Goal: Transaction & Acquisition: Book appointment/travel/reservation

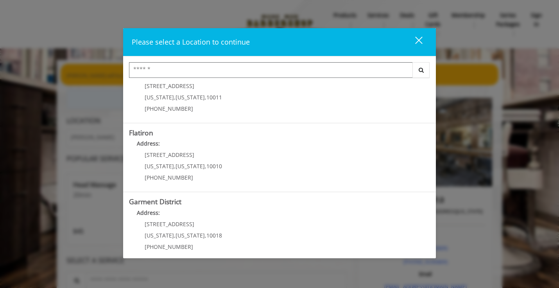
scroll to position [172, 0]
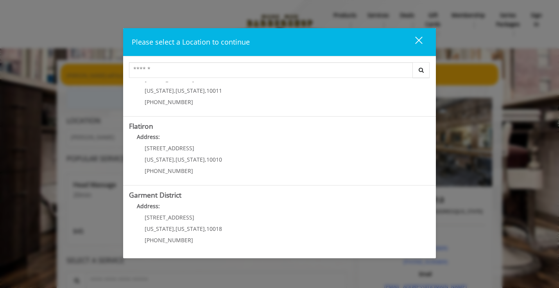
click at [418, 39] on div "close" at bounding box center [414, 42] width 16 height 12
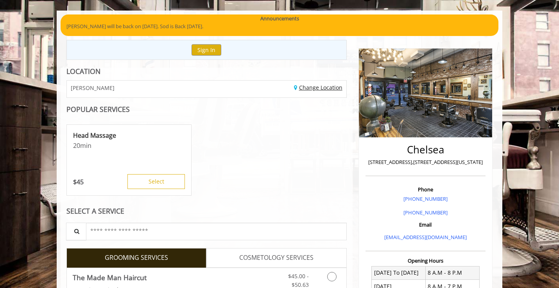
scroll to position [207, 0]
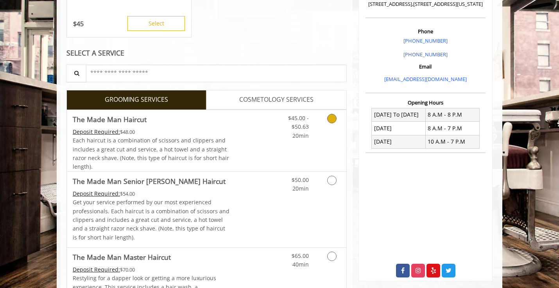
click at [291, 124] on link "$45.00 - $50.63 20min" at bounding box center [293, 125] width 32 height 30
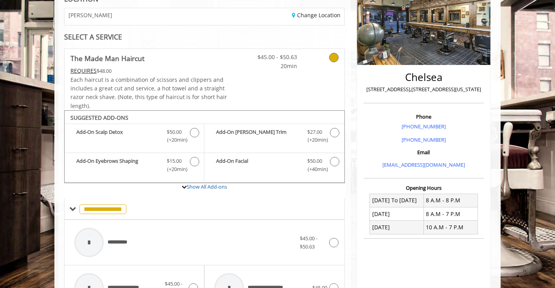
scroll to position [42, 0]
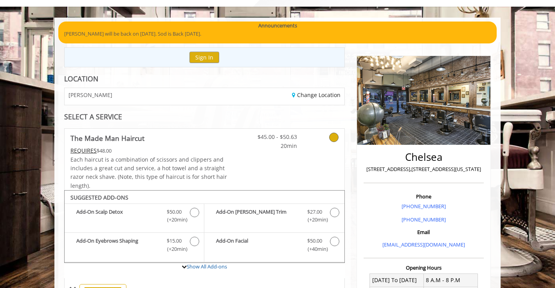
click at [134, 95] on div "CHELSEA" at bounding box center [131, 96] width 145 height 17
click at [73, 93] on span "CHELSEA" at bounding box center [90, 95] width 44 height 6
click at [332, 95] on link "Change Location" at bounding box center [316, 94] width 48 height 7
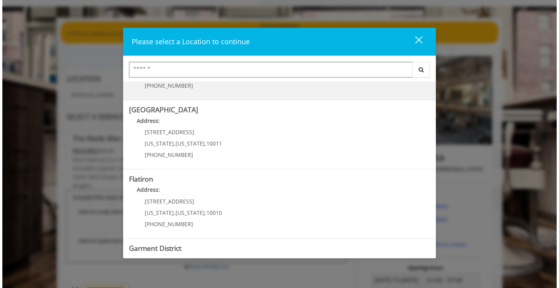
scroll to position [172, 0]
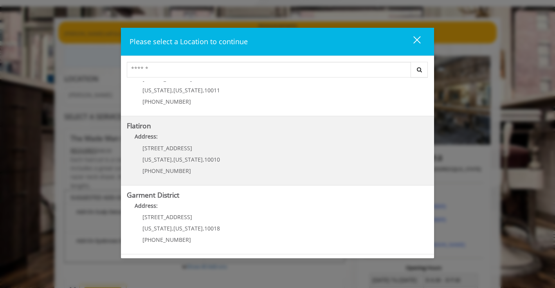
click at [181, 149] on p "10 E 23rd St" at bounding box center [180, 148] width 77 height 6
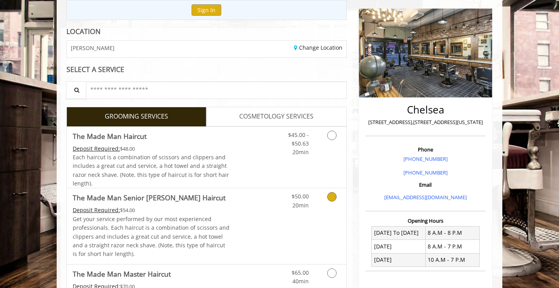
scroll to position [124, 0]
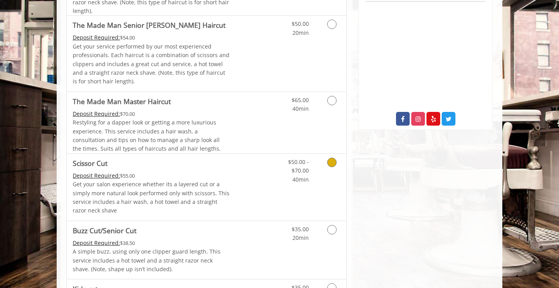
scroll to position [168, 0]
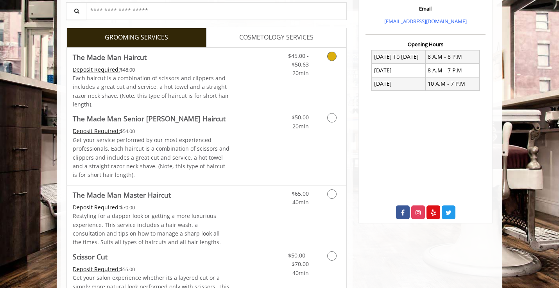
click at [262, 72] on link "Discounted Price" at bounding box center [253, 78] width 47 height 61
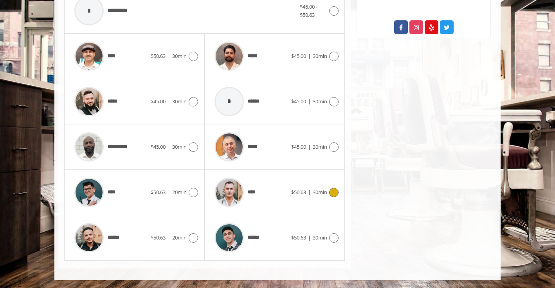
click at [277, 189] on div "****" at bounding box center [250, 192] width 80 height 37
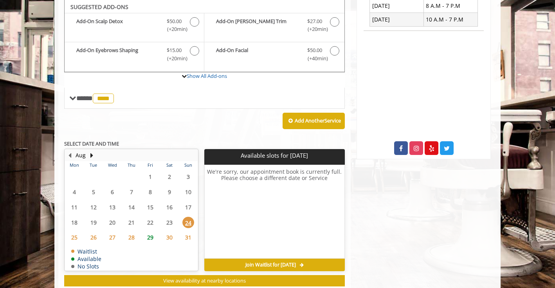
click at [151, 238] on span "29" at bounding box center [150, 237] width 12 height 11
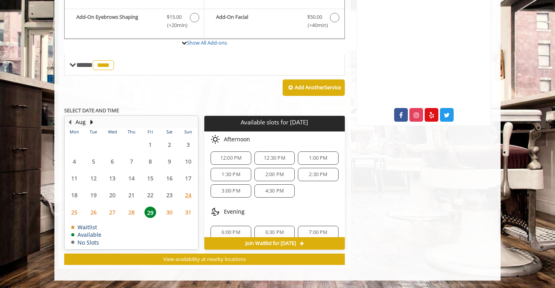
scroll to position [64, 0]
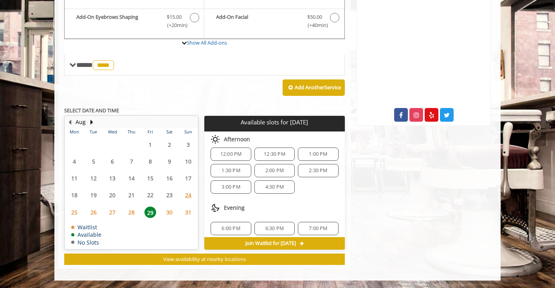
click at [275, 189] on span "4:30 PM" at bounding box center [274, 187] width 18 height 6
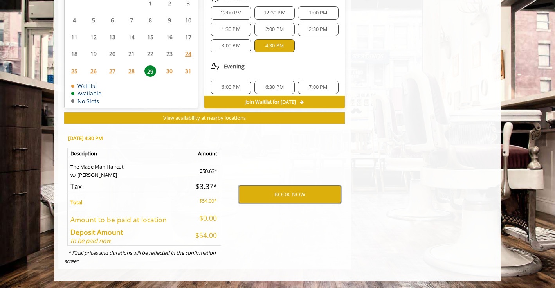
scroll to position [30, 0]
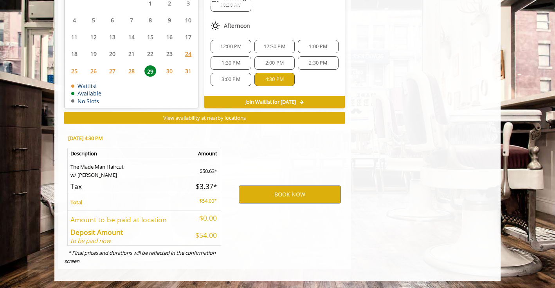
click at [233, 83] on div "3:00 PM" at bounding box center [230, 79] width 40 height 13
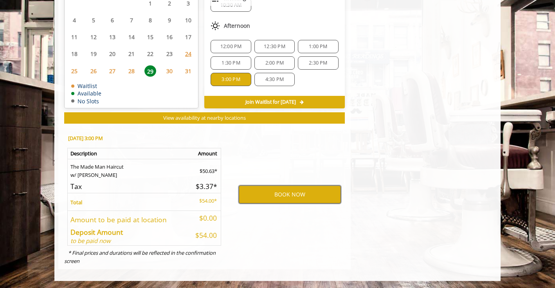
click at [294, 192] on button "BOOK NOW" at bounding box center [290, 194] width 102 height 18
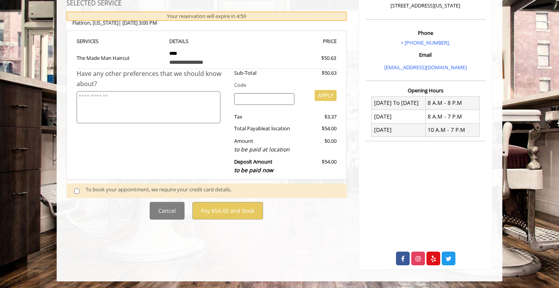
scroll to position [123, 0]
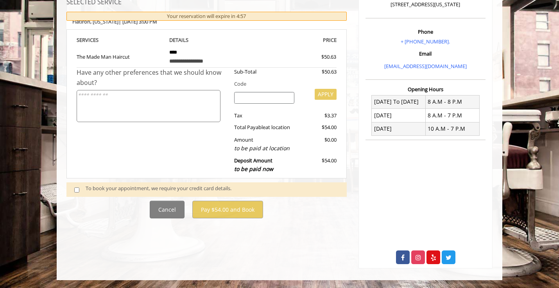
click at [116, 188] on div "To book your appointment, we require your credit card details." at bounding box center [212, 189] width 253 height 11
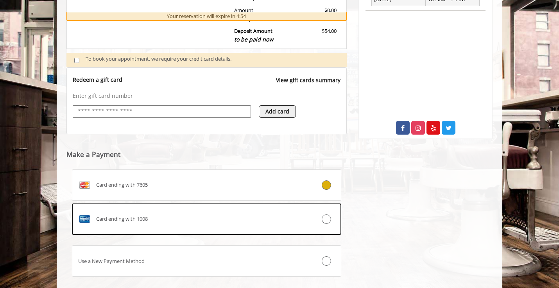
scroll to position [298, 0]
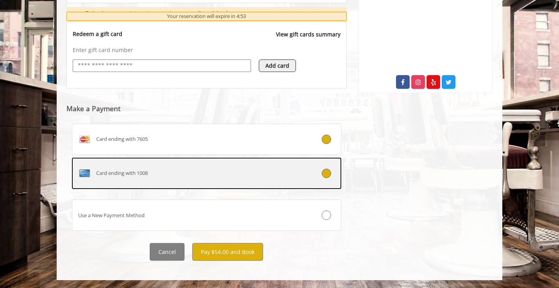
click at [196, 172] on div "Card ending with 1008" at bounding box center [184, 173] width 224 height 13
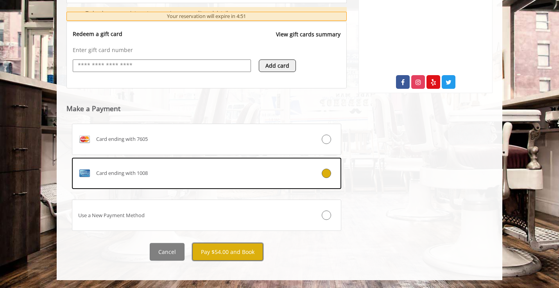
click at [214, 254] on button "Pay $54.00 and Book" at bounding box center [227, 252] width 71 height 18
